Goal: Check status: Check status

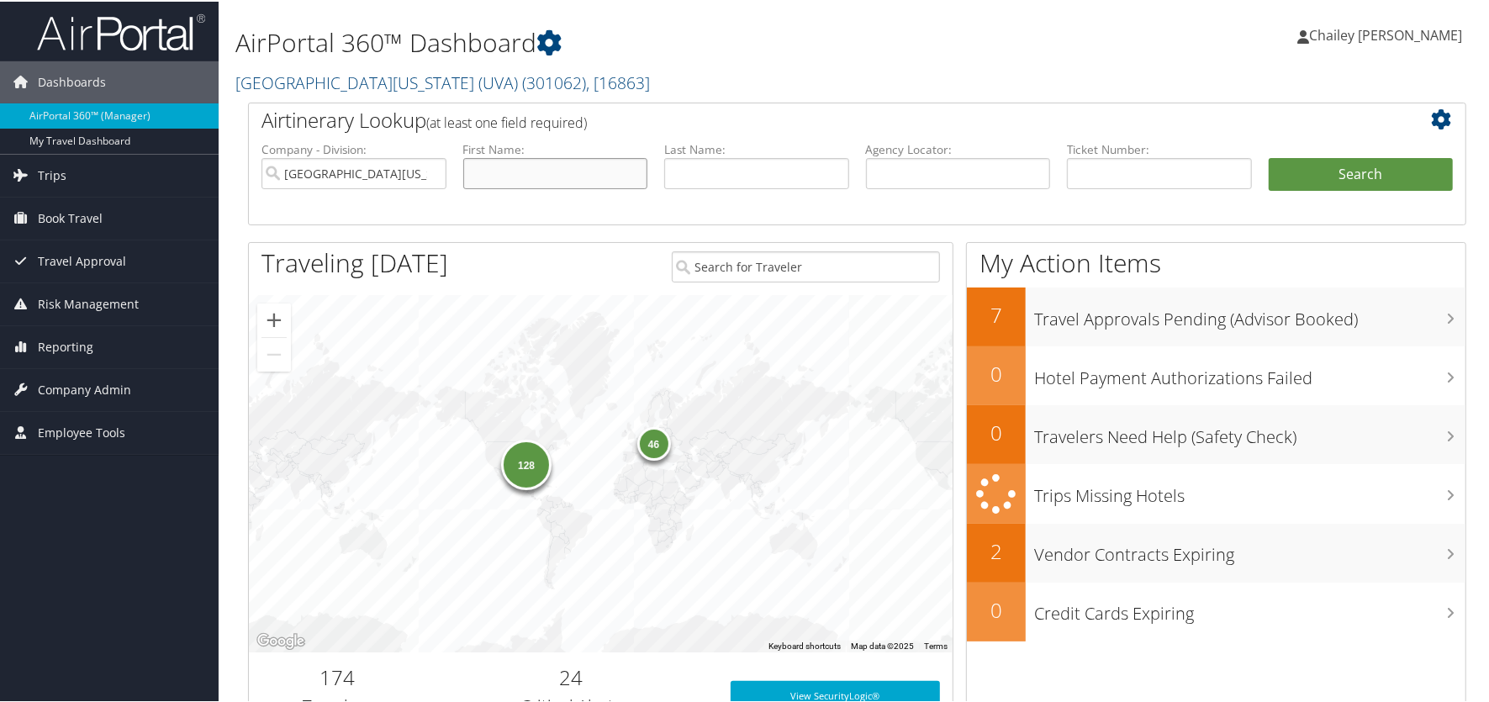
click at [486, 168] on input "text" at bounding box center [555, 171] width 185 height 31
type input ","
type input "Meira"
type input "[PERSON_NAME]"
click at [1341, 159] on button "Search" at bounding box center [1361, 173] width 185 height 34
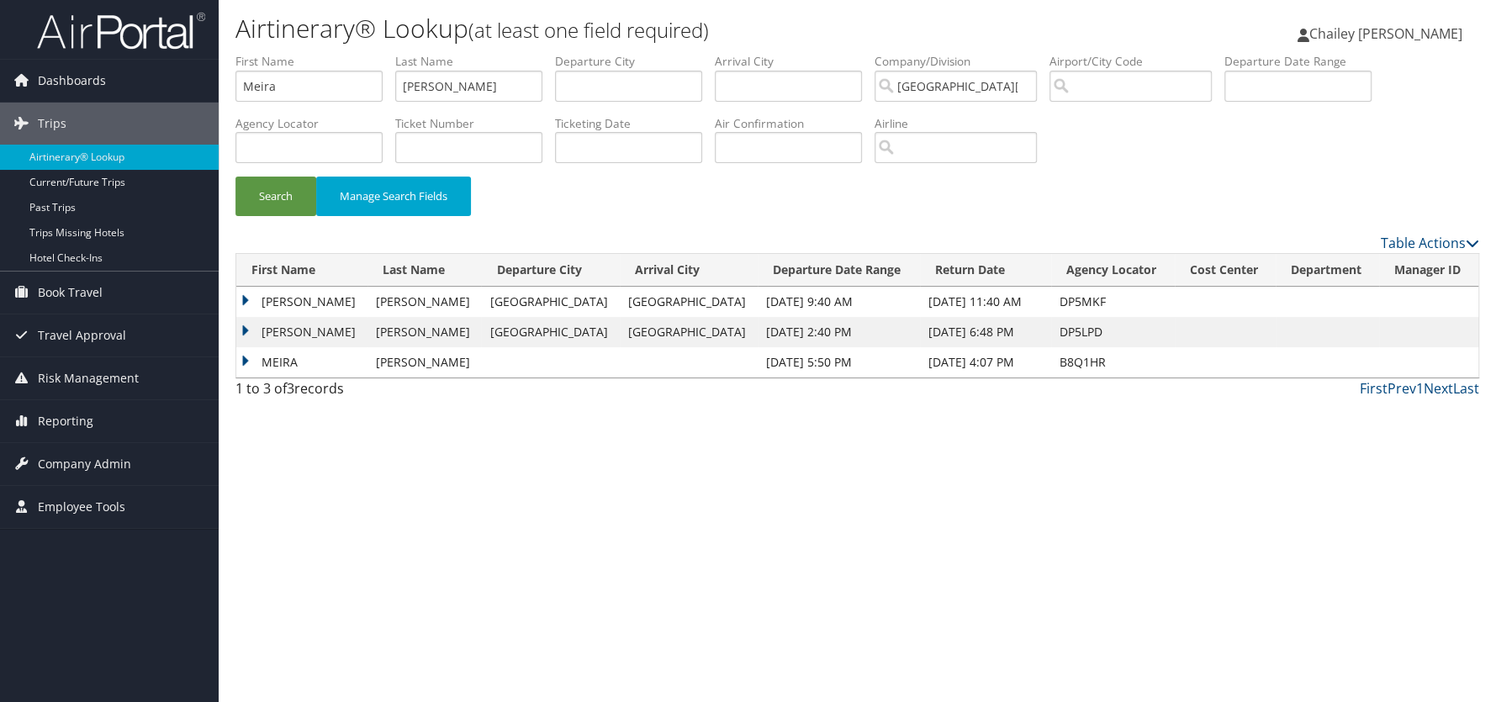
click at [241, 331] on td "MEIRA ZIVA" at bounding box center [301, 332] width 131 height 30
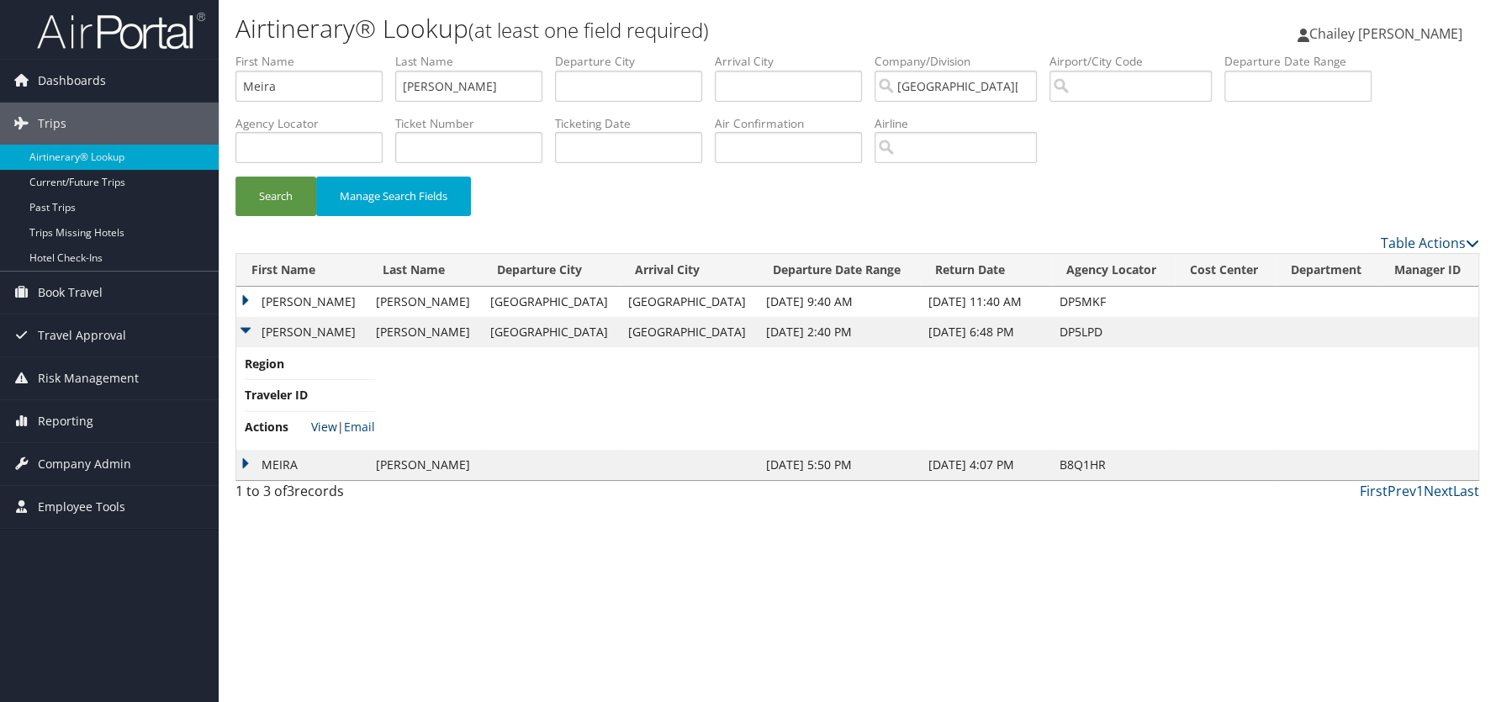
click at [335, 430] on link "View" at bounding box center [324, 427] width 26 height 16
click at [251, 298] on td "MEIRA ZIVA" at bounding box center [301, 302] width 131 height 30
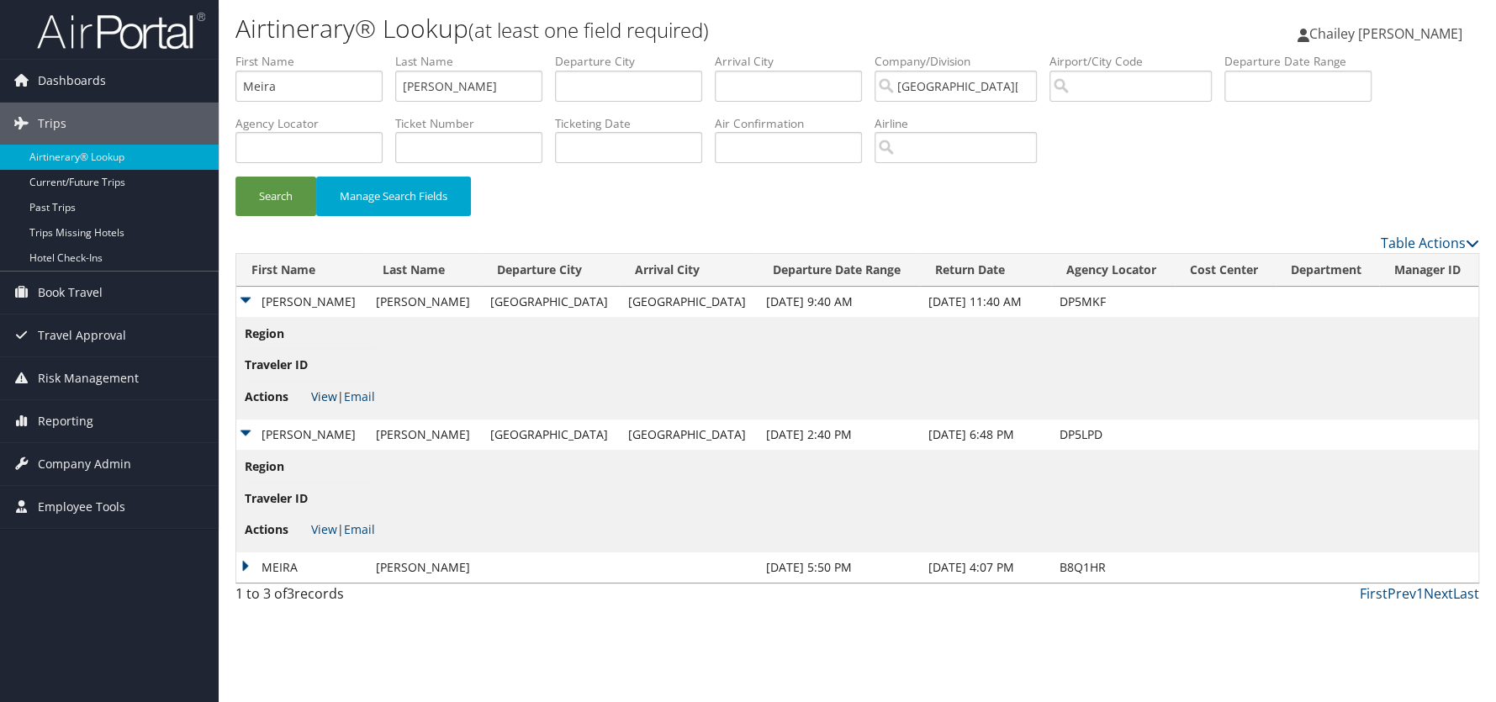
click at [320, 395] on link "View" at bounding box center [324, 397] width 26 height 16
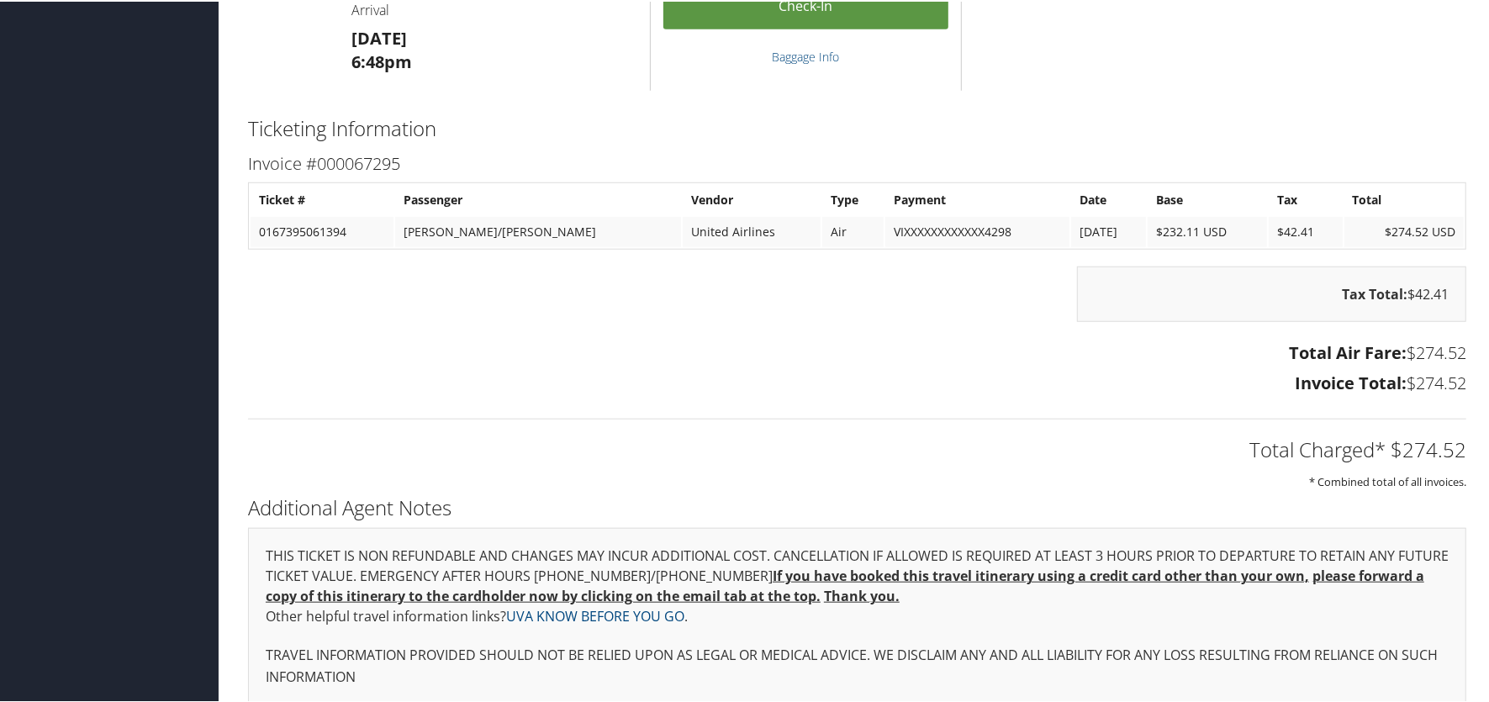
scroll to position [1193, 0]
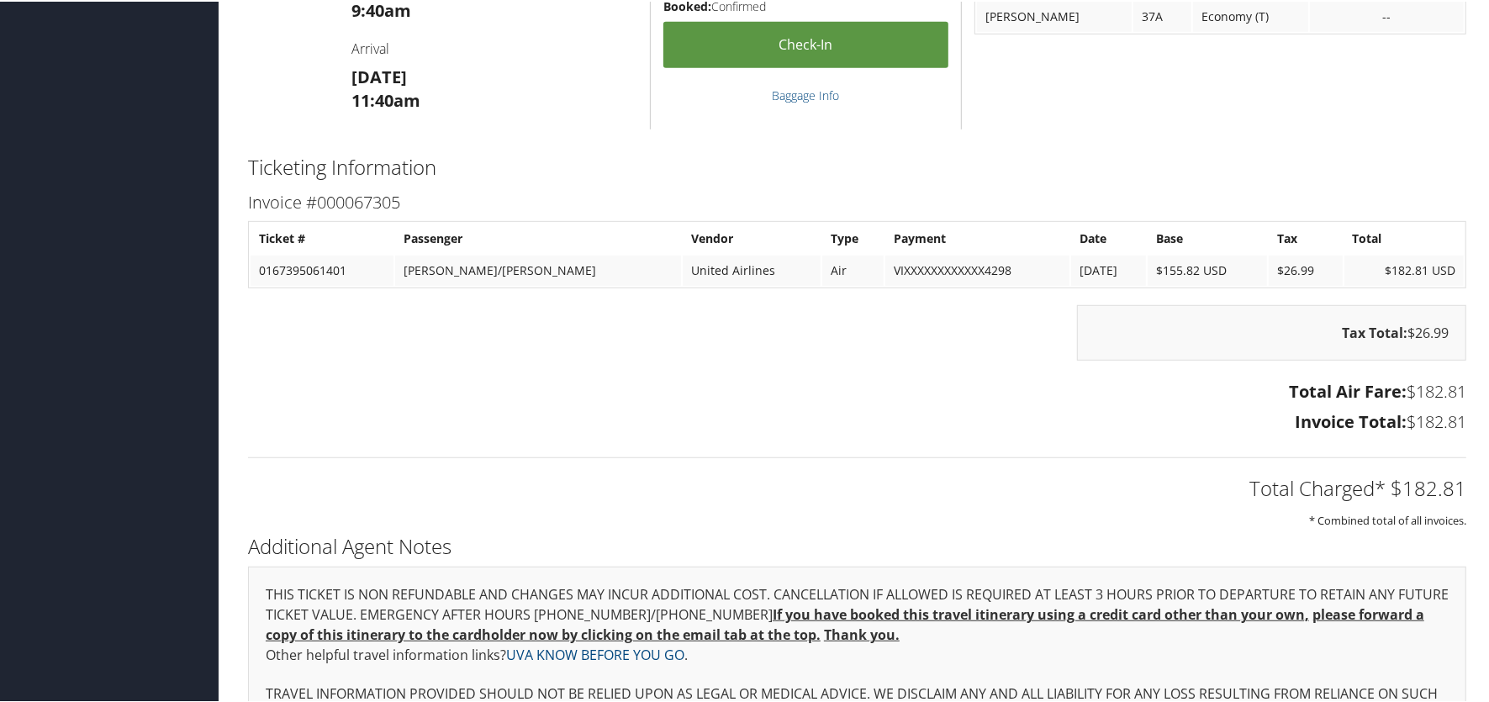
scroll to position [683, 0]
